Goal: Check status

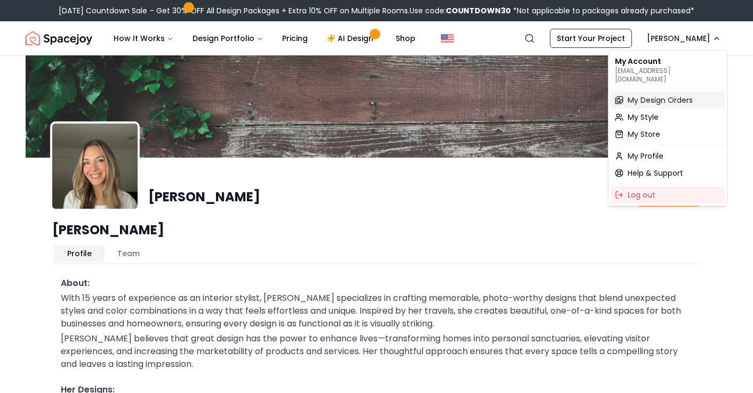
click at [645, 95] on span "My Design Orders" at bounding box center [659, 100] width 65 height 11
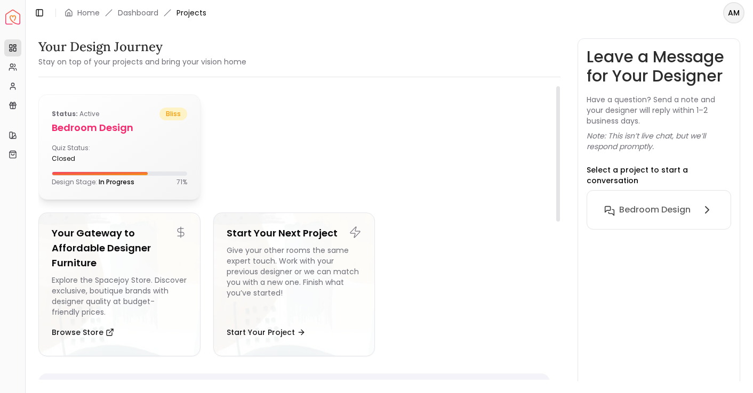
click at [107, 150] on div "Quiz Status: closed" at bounding box center [83, 153] width 63 height 19
